Goal: Task Accomplishment & Management: Complete application form

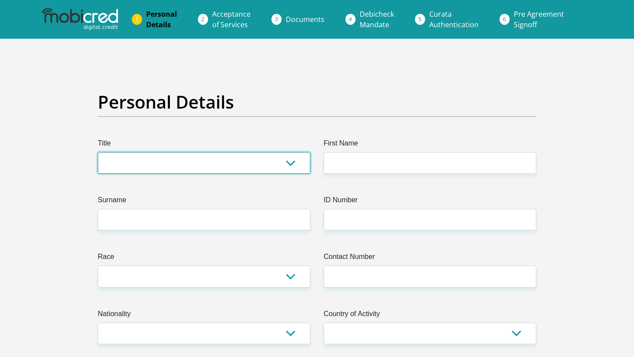
click at [289, 158] on select "Mr Ms Mrs Dr [PERSON_NAME]" at bounding box center [204, 163] width 213 height 22
select select "Ms"
click at [98, 152] on select "Mr Ms Mrs Dr [PERSON_NAME]" at bounding box center [204, 163] width 213 height 22
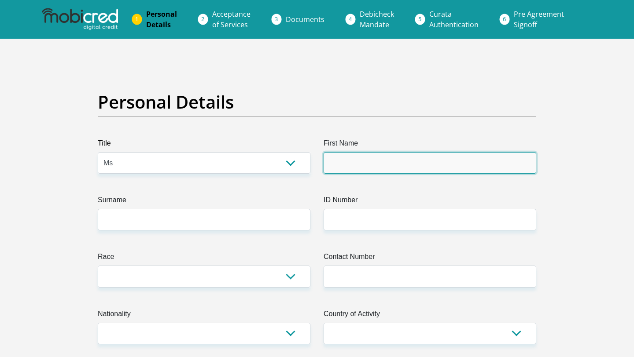
click at [344, 166] on input "First Name" at bounding box center [429, 163] width 213 height 22
type input "Basetsana"
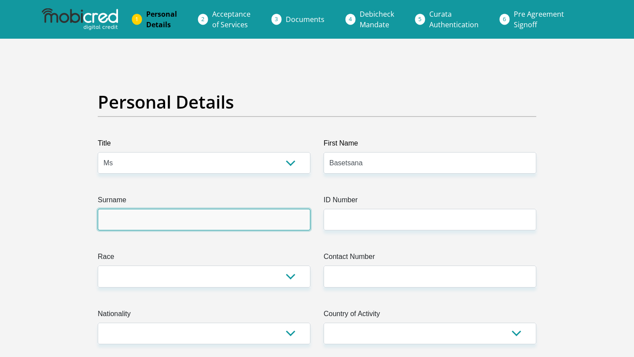
click at [253, 221] on input "Surname" at bounding box center [204, 220] width 213 height 22
type input "Mphafudi"
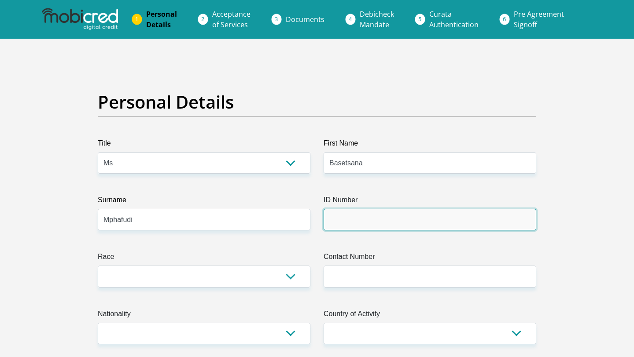
click at [342, 216] on input "ID Number" at bounding box center [429, 220] width 213 height 22
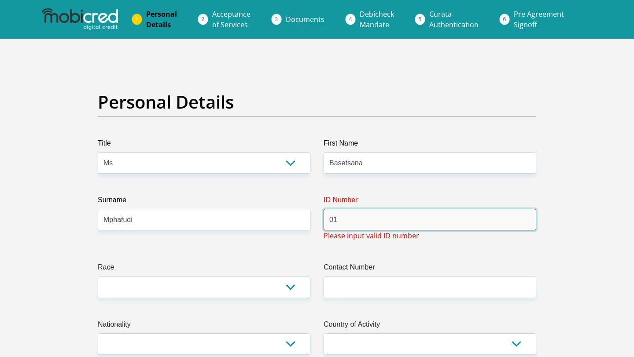
type input "0"
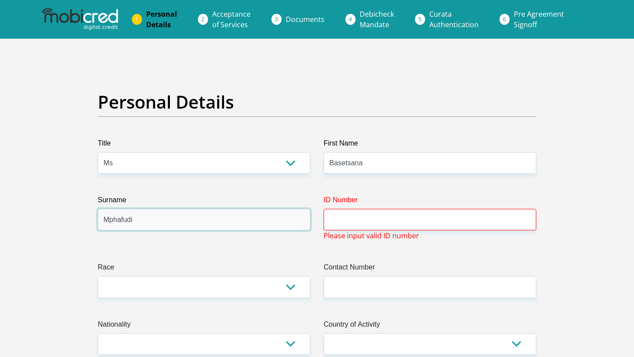
click at [279, 224] on input "Mphafudi" at bounding box center [204, 220] width 213 height 22
type input "M"
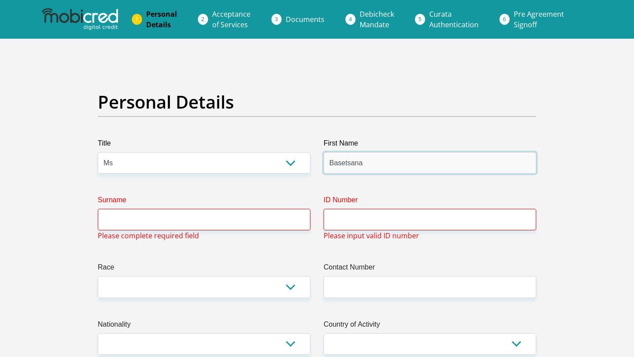
click at [393, 158] on input "Basetsana" at bounding box center [429, 163] width 213 height 22
click at [372, 162] on input "Basetsana" at bounding box center [429, 163] width 213 height 22
type input "B"
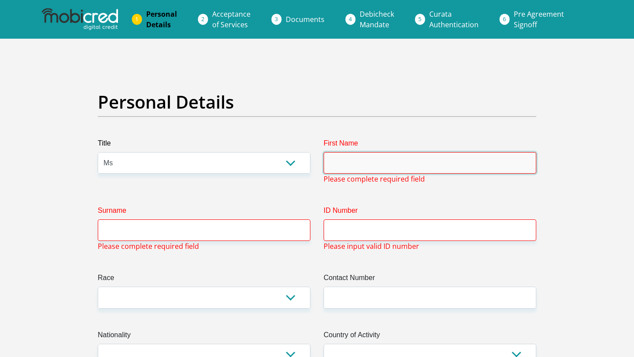
drag, startPoint x: 372, startPoint y: 162, endPoint x: 360, endPoint y: 161, distance: 11.9
click at [372, 162] on input "First Name" at bounding box center [429, 163] width 213 height 22
click at [272, 167] on select "Mr Ms Mrs Dr [PERSON_NAME]" at bounding box center [204, 163] width 213 height 22
click at [370, 104] on h2 "Personal Details" at bounding box center [317, 102] width 438 height 21
